Goal: Navigation & Orientation: Find specific page/section

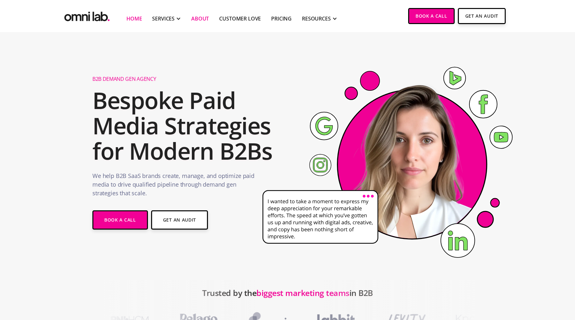
click at [197, 18] on link "About" at bounding box center [200, 19] width 18 height 8
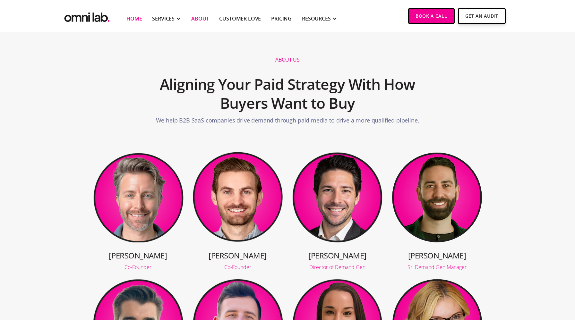
click at [134, 21] on link "Home" at bounding box center [133, 19] width 15 height 8
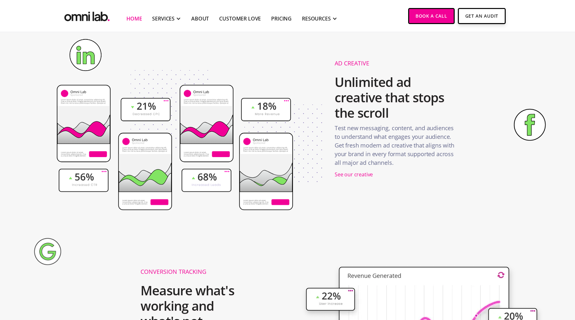
scroll to position [928, 0]
